Goal: Task Accomplishment & Management: Manage account settings

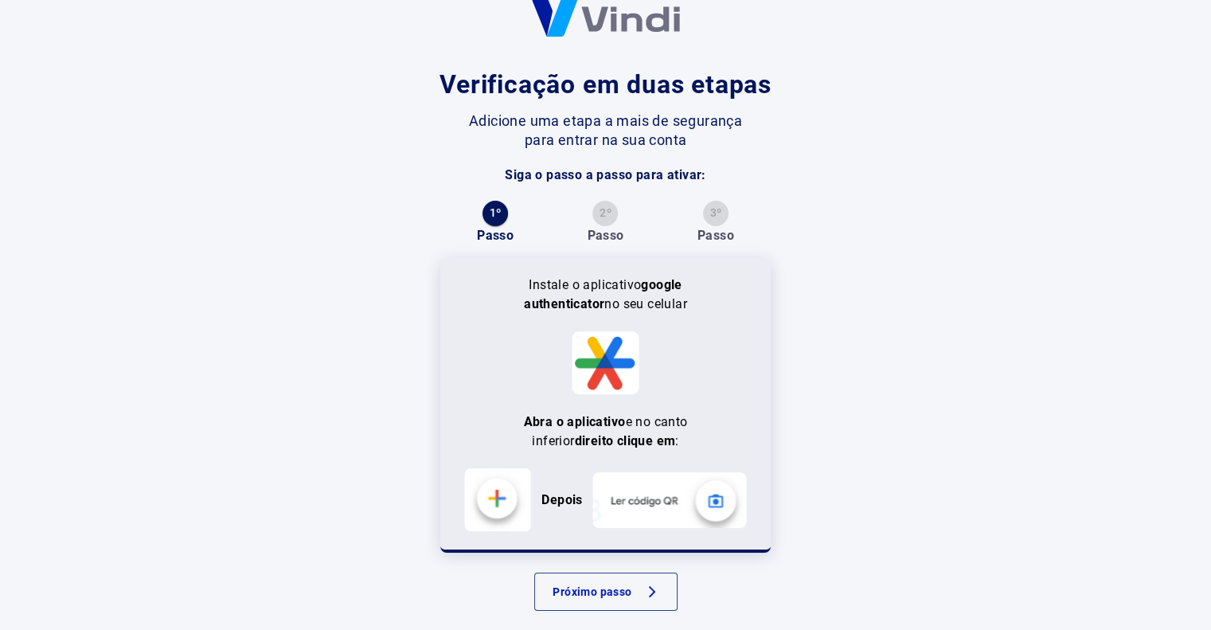
scroll to position [58, 0]
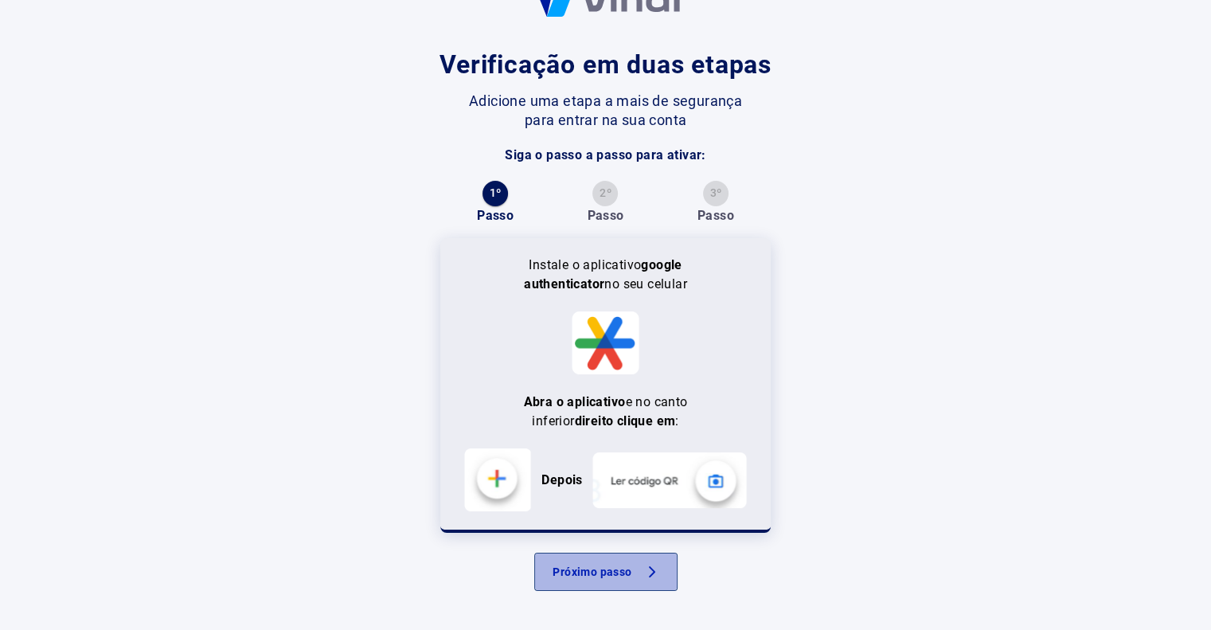
click at [640, 574] on button "Próximo passo" at bounding box center [605, 572] width 143 height 38
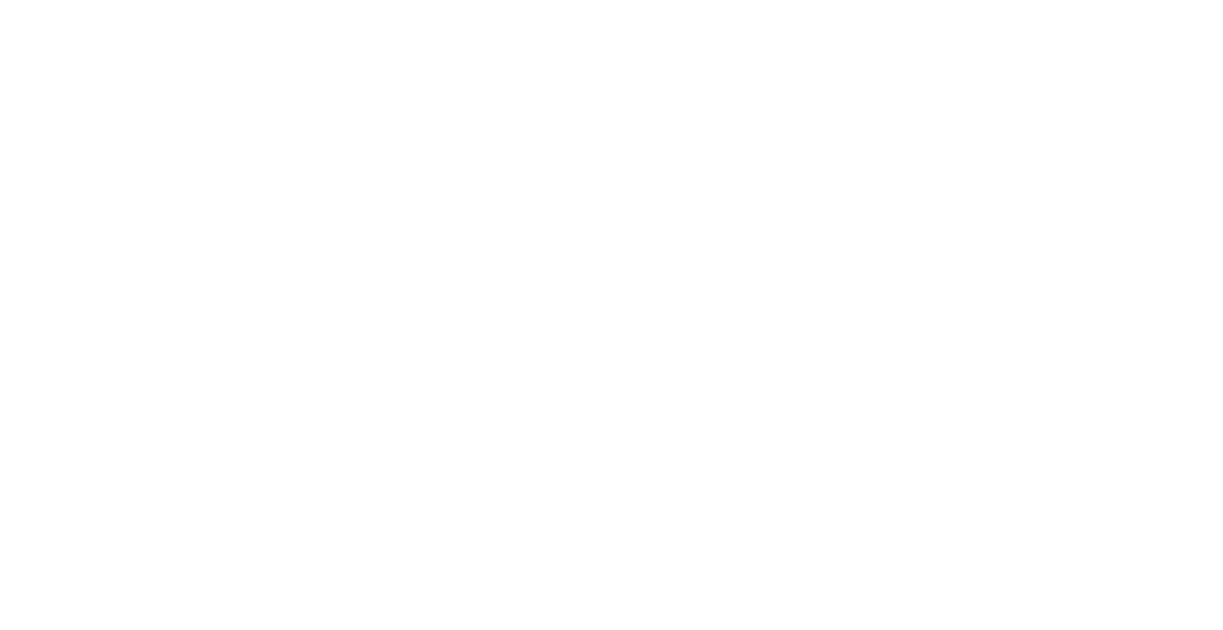
scroll to position [0, 0]
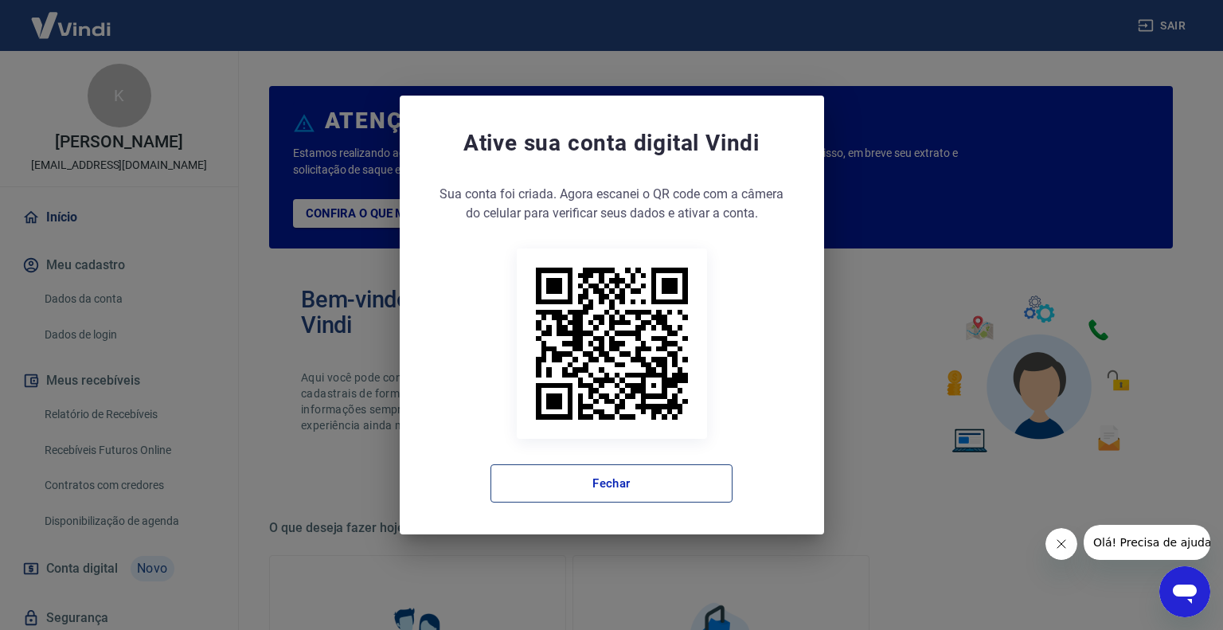
click at [667, 476] on button "Fechar" at bounding box center [612, 483] width 242 height 38
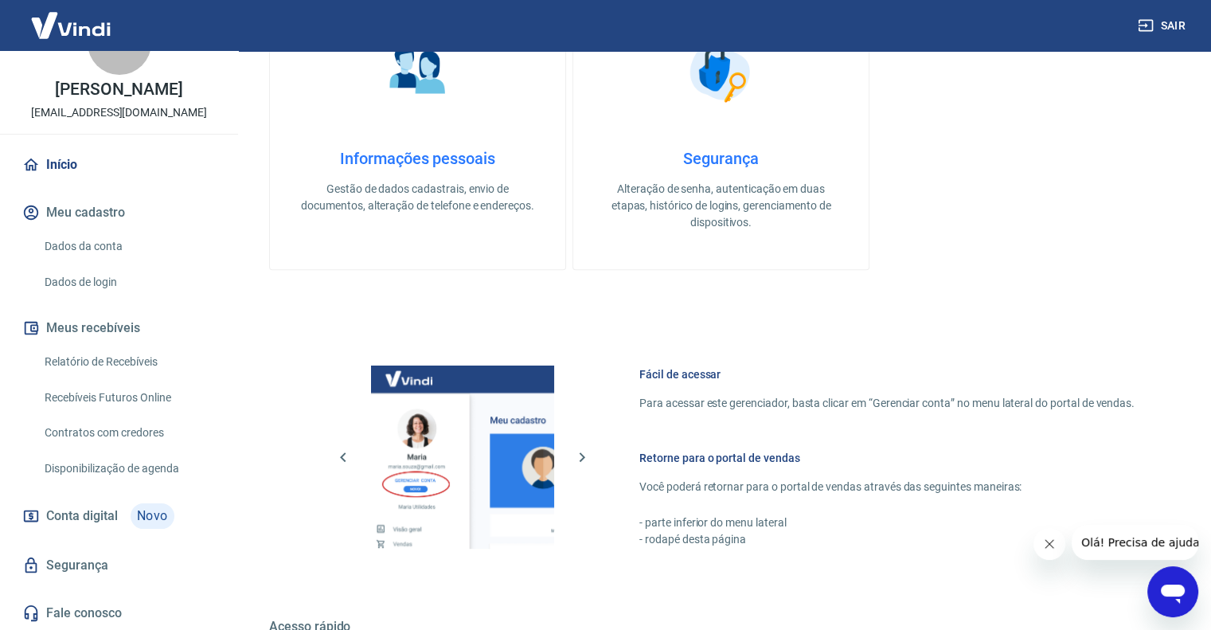
scroll to position [792, 0]
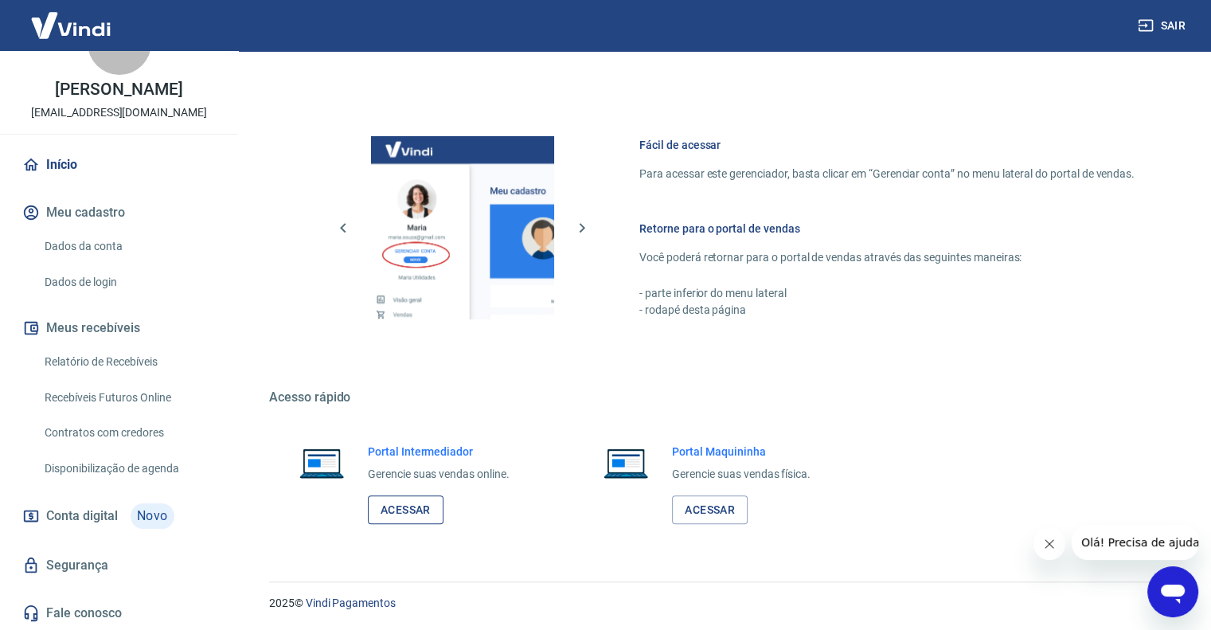
click at [424, 506] on link "Acessar" at bounding box center [406, 509] width 76 height 29
